Goal: Navigation & Orientation: Find specific page/section

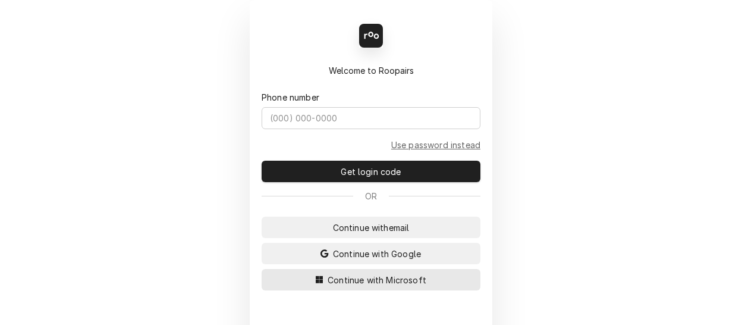
click at [366, 274] on span "Continue with Microsoft" at bounding box center [376, 280] width 103 height 12
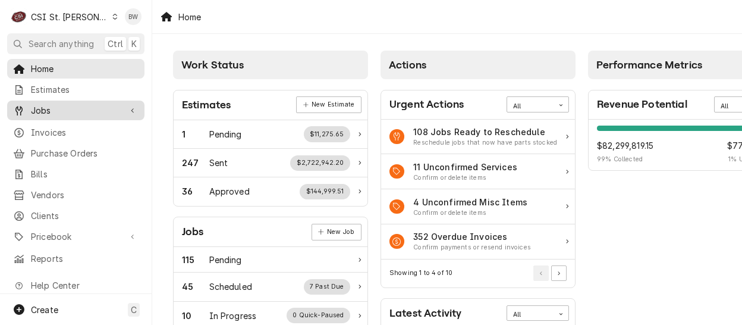
click at [59, 104] on span "Jobs" at bounding box center [76, 110] width 90 height 12
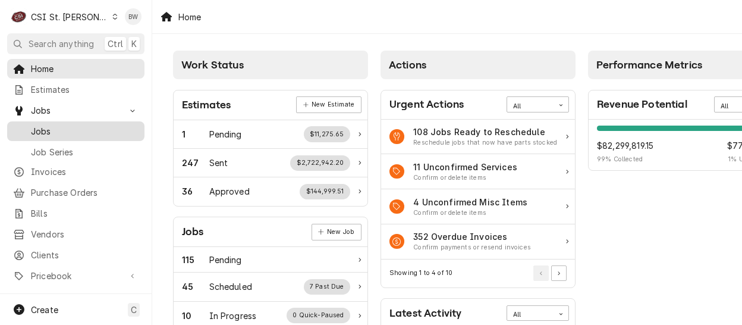
click at [70, 125] on span "Jobs" at bounding box center [85, 131] width 108 height 12
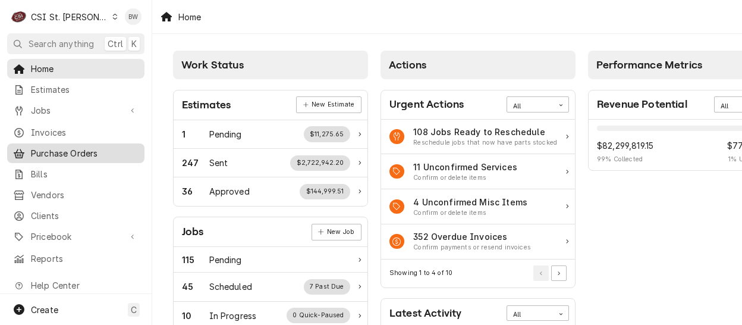
click at [74, 152] on span "Purchase Orders" at bounding box center [85, 153] width 108 height 12
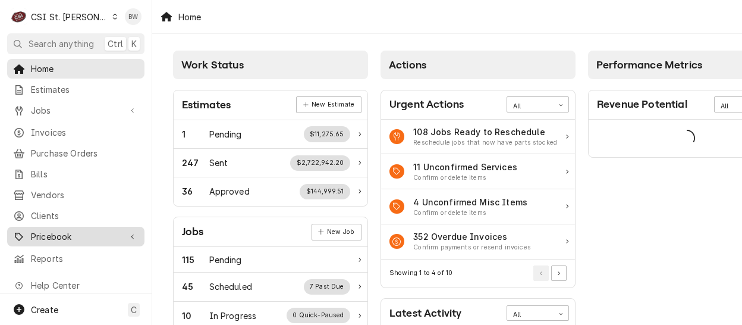
click at [71, 231] on span "Pricebook" at bounding box center [76, 236] width 90 height 12
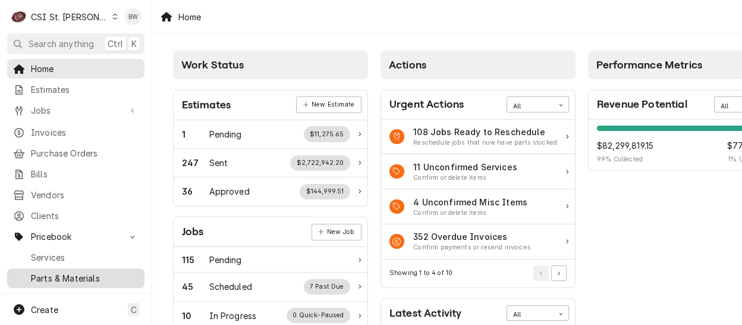
click at [69, 272] on span "Parts & Materials" at bounding box center [85, 278] width 108 height 12
